Goal: Transaction & Acquisition: Purchase product/service

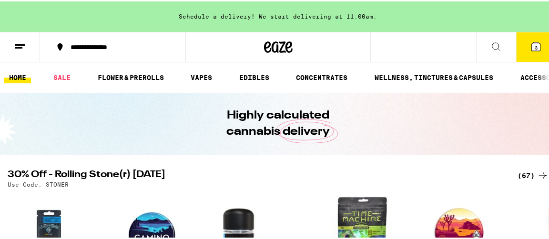
click at [532, 42] on icon at bounding box center [536, 45] width 9 height 9
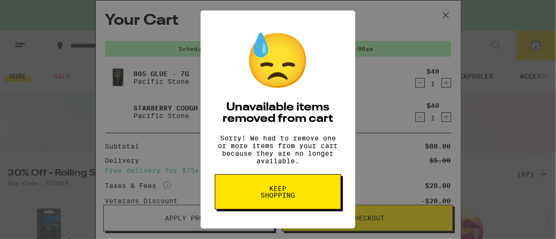
click at [280, 195] on span "Keep Shopping" at bounding box center [278, 191] width 49 height 13
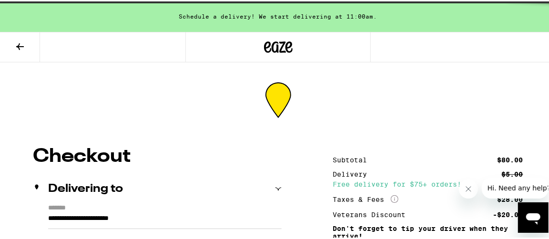
click at [365, 213] on div "Veterans Discount" at bounding box center [373, 213] width 80 height 7
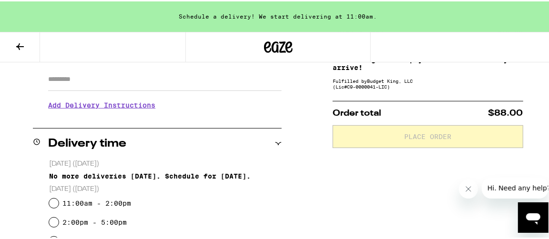
scroll to position [191, 0]
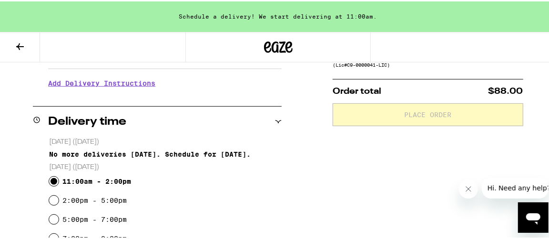
click at [52, 178] on input "11:00am - 2:00pm" at bounding box center [54, 180] width 10 height 10
radio input "true"
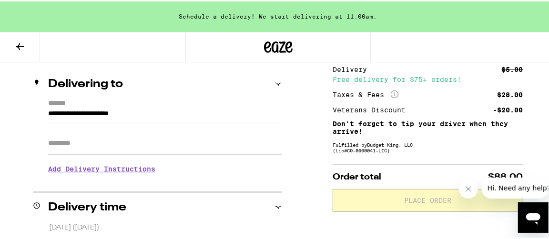
scroll to position [95, 0]
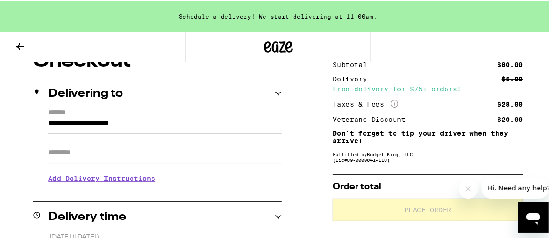
click at [53, 154] on input "Apt/Suite" at bounding box center [164, 151] width 233 height 23
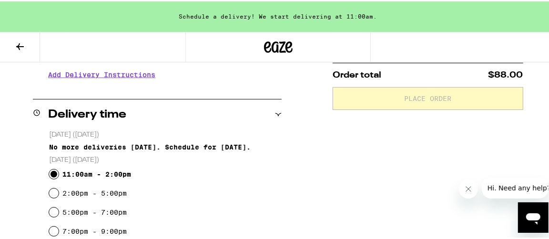
scroll to position [334, 0]
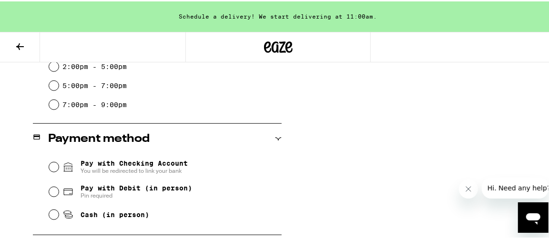
type input "*"
click at [51, 190] on input "Pay with Debit (in person) Pin required" at bounding box center [54, 191] width 10 height 10
radio input "true"
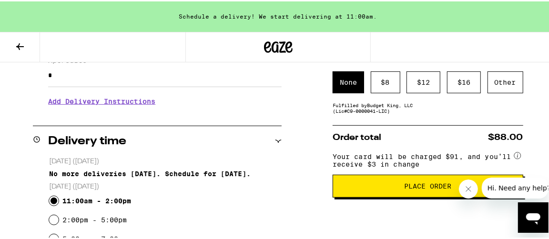
scroll to position [189, 0]
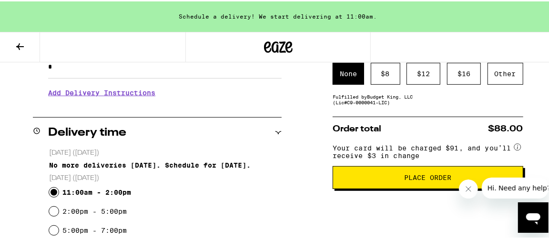
click at [419, 178] on span "Place Order" at bounding box center [427, 176] width 47 height 7
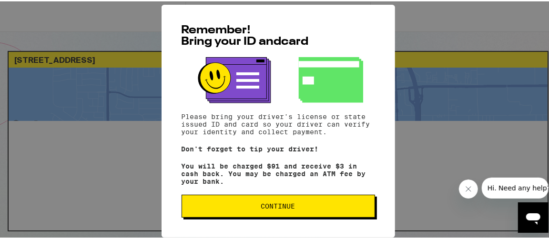
click at [274, 206] on span "Continue" at bounding box center [278, 205] width 34 height 7
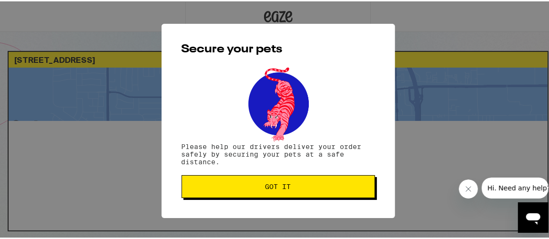
click at [270, 185] on span "Got it" at bounding box center [278, 185] width 26 height 7
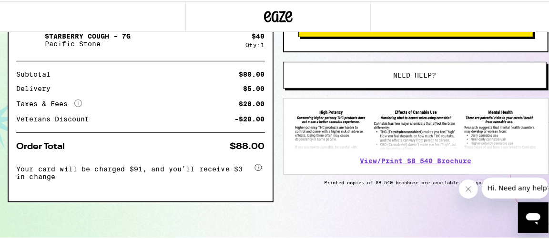
scroll to position [145, 0]
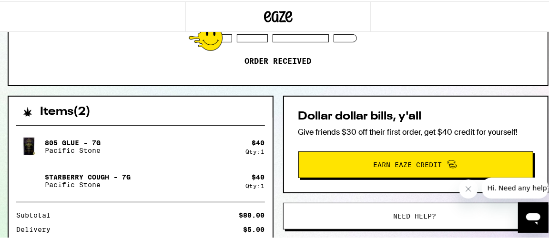
click at [417, 212] on span "Need help?" at bounding box center [414, 215] width 43 height 7
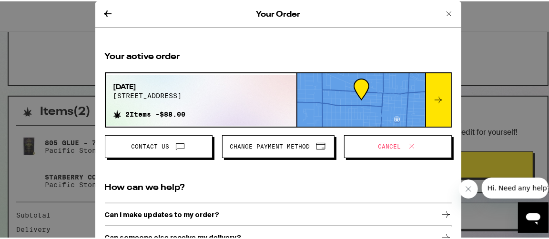
click at [381, 142] on span "Cancel" at bounding box center [389, 145] width 23 height 6
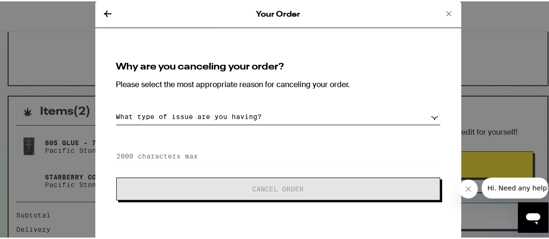
click at [124, 105] on div "Why are you canceling your order? Please select the most appropriate reason for…" at bounding box center [278, 130] width 347 height 161
click at [432, 116] on select "What type of issue are you having? Order taking too long Order arriving too soo…" at bounding box center [278, 115] width 324 height 17
click at [116, 107] on select "What type of issue are you having? Order taking too long Order arriving too soo…" at bounding box center [278, 115] width 324 height 17
click at [142, 112] on select "What type of issue are you having? Order taking too long Order arriving too soo…" at bounding box center [278, 115] width 324 height 17
click at [129, 116] on select "What type of issue are you having? Order taking too long Order arriving too soo…" at bounding box center [278, 115] width 324 height 17
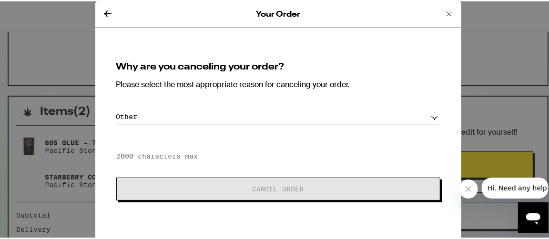
click at [432, 116] on select "What type of issue are you having? Order taking too long Order arriving too soo…" at bounding box center [278, 115] width 324 height 17
select select "long-eta"
click at [116, 107] on select "What type of issue are you having? Order taking too long Order arriving too soo…" at bounding box center [278, 115] width 324 height 17
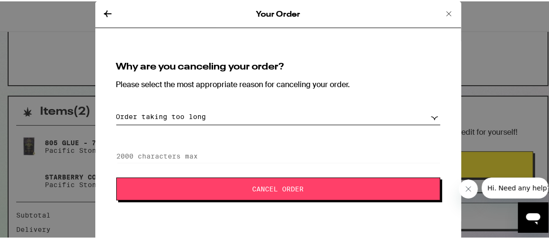
click at [278, 187] on span "Cancel Order" at bounding box center [278, 187] width 51 height 7
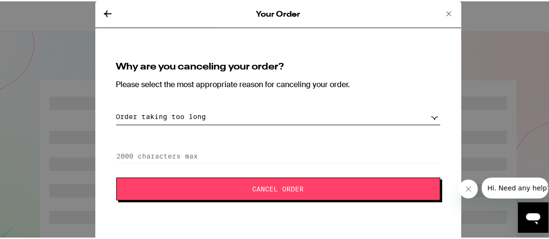
scroll to position [35, 0]
